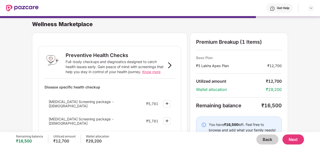
scroll to position [207, 0]
click at [169, 66] on img at bounding box center [170, 65] width 6 height 6
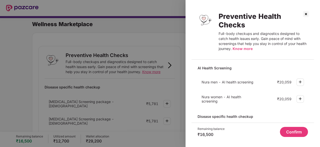
click at [18, 6] on div at bounding box center [160, 73] width 320 height 147
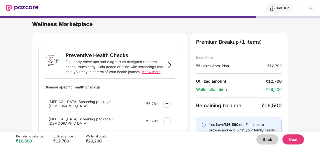
click at [19, 6] on img at bounding box center [22, 8] width 33 height 7
click at [20, 9] on img at bounding box center [22, 8] width 33 height 7
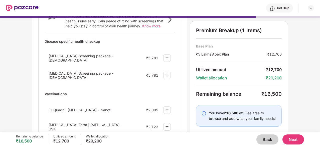
scroll to position [46, 0]
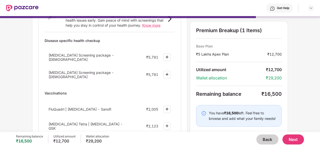
click at [266, 138] on button "Back" at bounding box center [268, 139] width 22 height 10
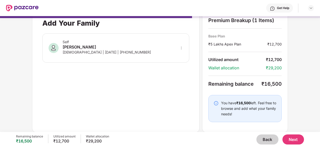
click at [266, 139] on button "Back" at bounding box center [268, 139] width 22 height 10
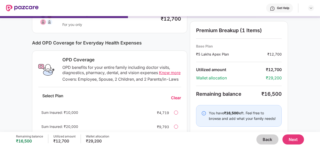
click at [266, 139] on button "Back" at bounding box center [268, 139] width 22 height 10
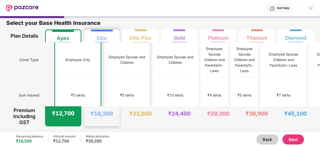
click at [107, 85] on div "₹5 lakhs" at bounding box center [126, 94] width 39 height 35
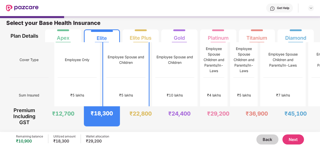
click at [291, 139] on button "Next" at bounding box center [294, 139] width 22 height 10
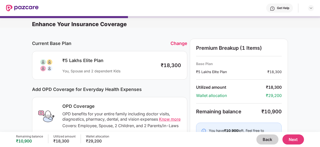
click at [265, 138] on button "Back" at bounding box center [268, 139] width 22 height 10
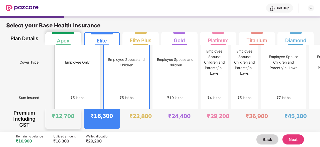
click at [61, 63] on div "Employee Only" at bounding box center [77, 62] width 39 height 35
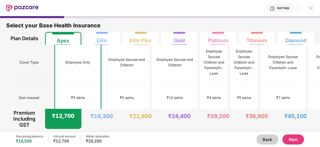
click at [297, 140] on button "Next" at bounding box center [294, 139] width 22 height 10
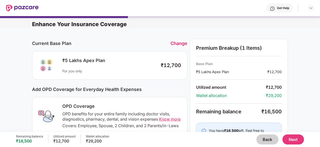
click at [295, 139] on button "Next" at bounding box center [294, 139] width 22 height 10
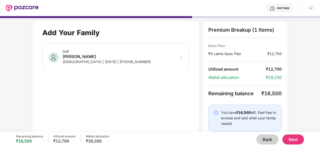
click at [295, 139] on button "Next" at bounding box center [294, 139] width 22 height 10
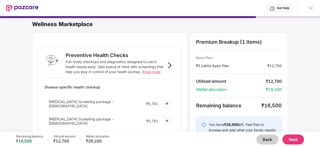
click at [296, 139] on button "Next" at bounding box center [294, 139] width 22 height 10
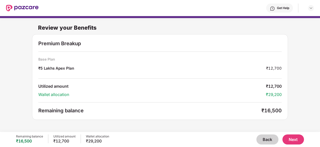
click at [293, 138] on button "Next" at bounding box center [294, 139] width 22 height 10
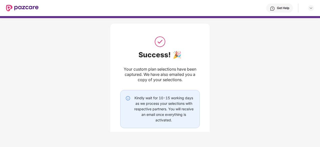
click at [17, 9] on img at bounding box center [22, 8] width 33 height 7
click at [19, 8] on img at bounding box center [22, 8] width 33 height 7
click at [26, 10] on img at bounding box center [22, 8] width 33 height 7
click at [22, 7] on img at bounding box center [22, 8] width 33 height 7
click at [21, 8] on img at bounding box center [22, 8] width 33 height 7
